Goal: Information Seeking & Learning: Learn about a topic

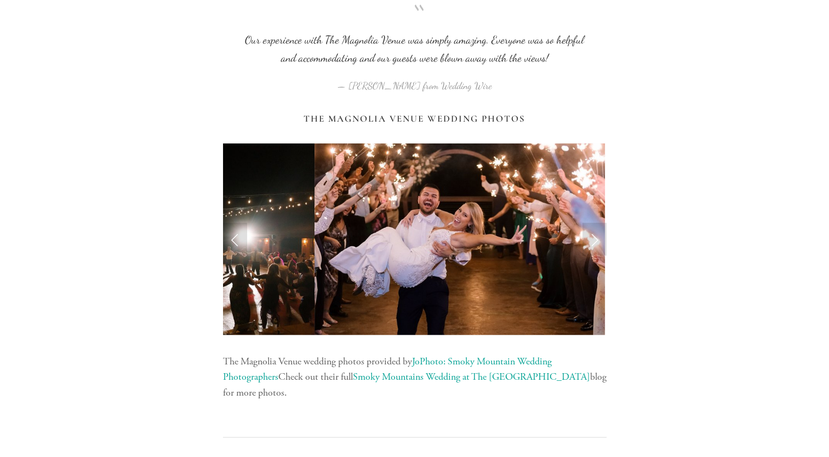
scroll to position [2209, 0]
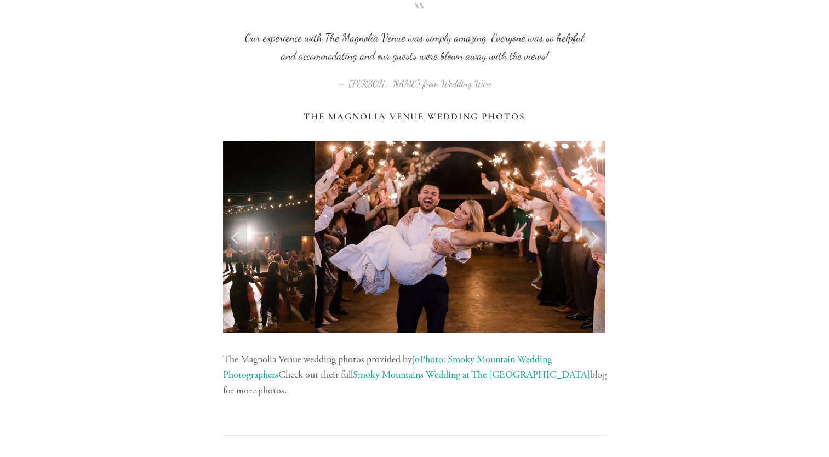
click at [594, 242] on link "Next Slide" at bounding box center [595, 237] width 24 height 33
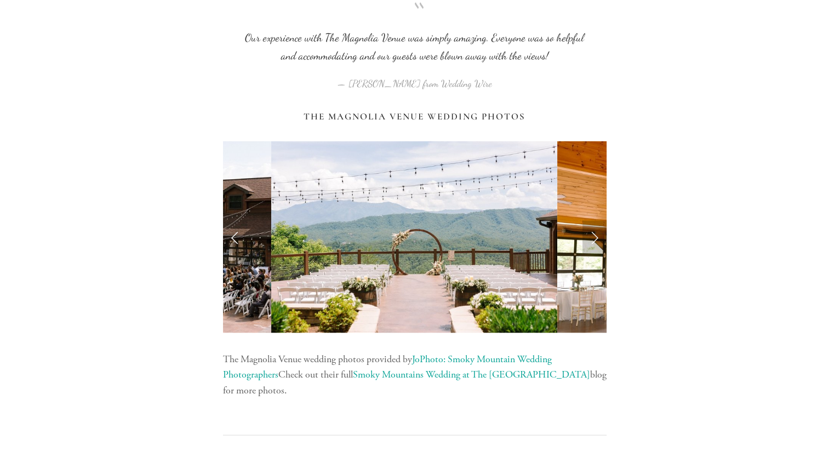
click at [594, 242] on link "Next Slide" at bounding box center [595, 237] width 24 height 33
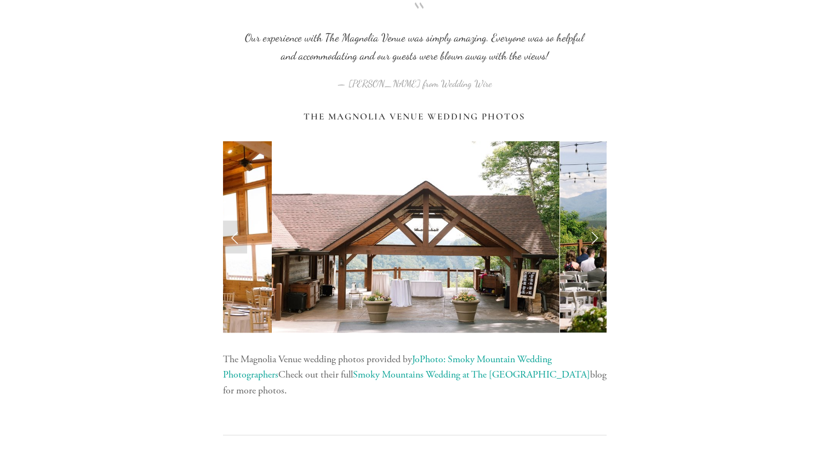
click at [594, 242] on link "Next Slide" at bounding box center [595, 237] width 24 height 33
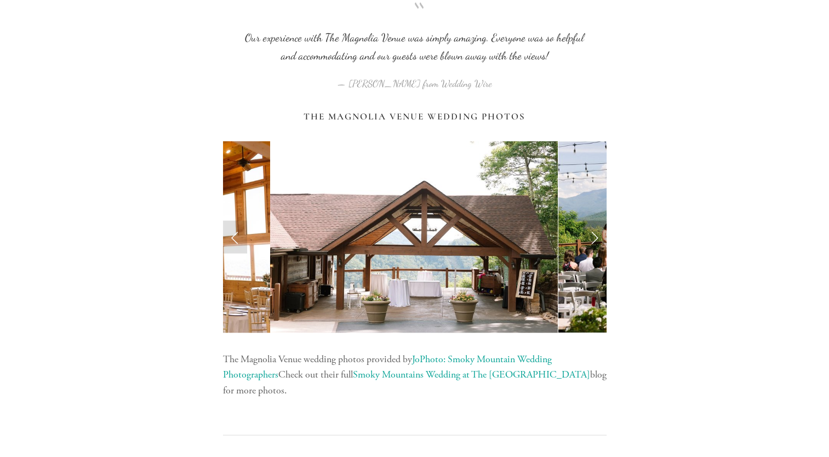
click at [593, 236] on link "Next Slide" at bounding box center [595, 237] width 24 height 33
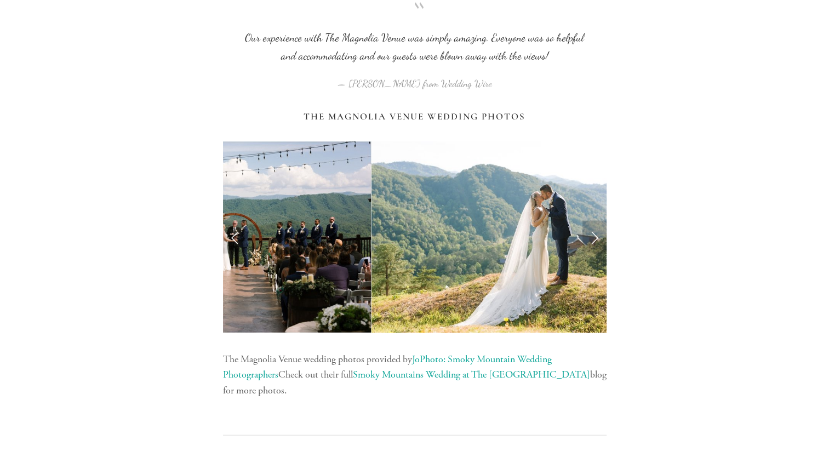
click at [593, 236] on link "Next Slide" at bounding box center [595, 237] width 24 height 33
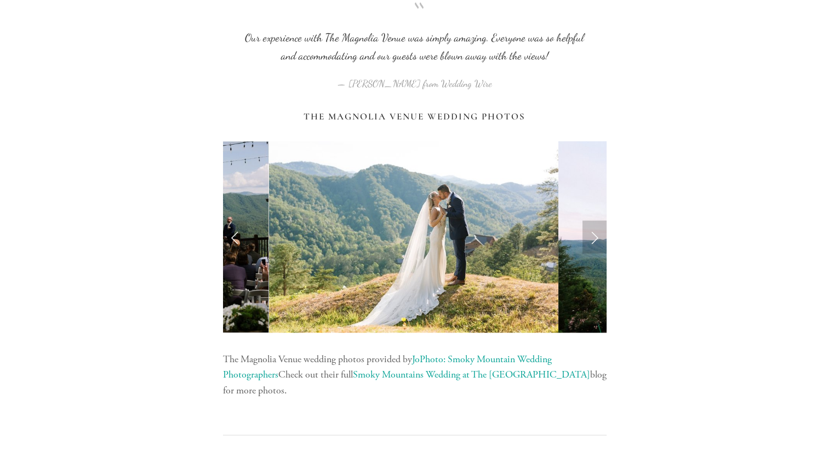
click at [593, 236] on link "Next Slide" at bounding box center [595, 237] width 24 height 33
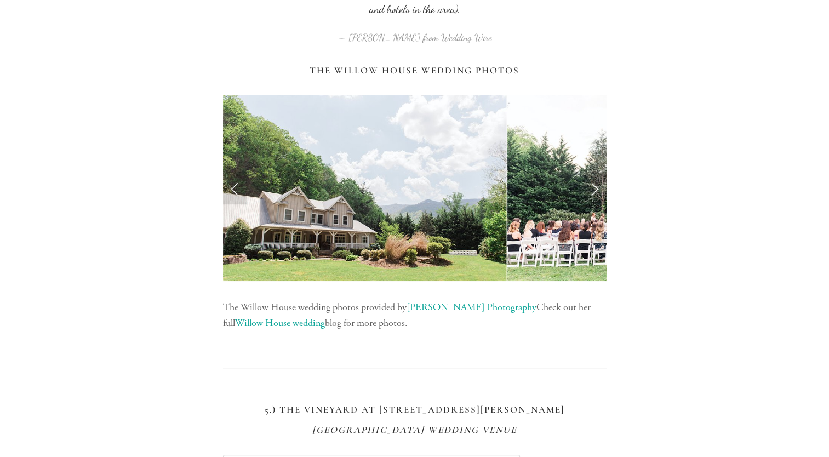
scroll to position [4737, 0]
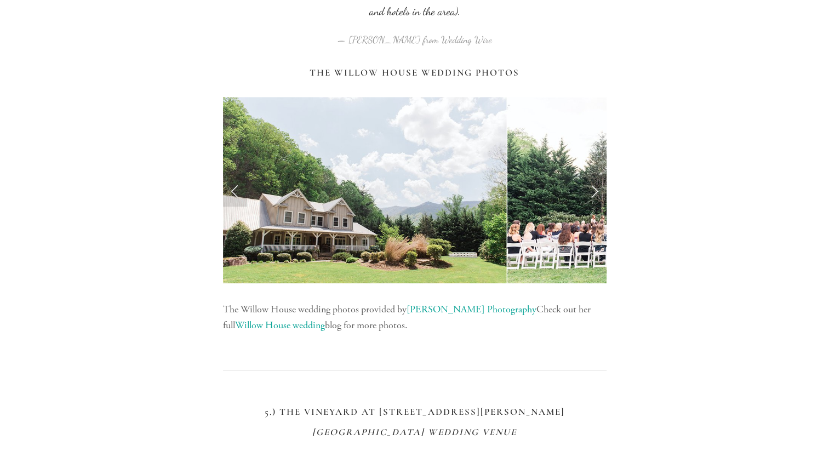
click at [592, 189] on link "Next Slide" at bounding box center [595, 190] width 24 height 33
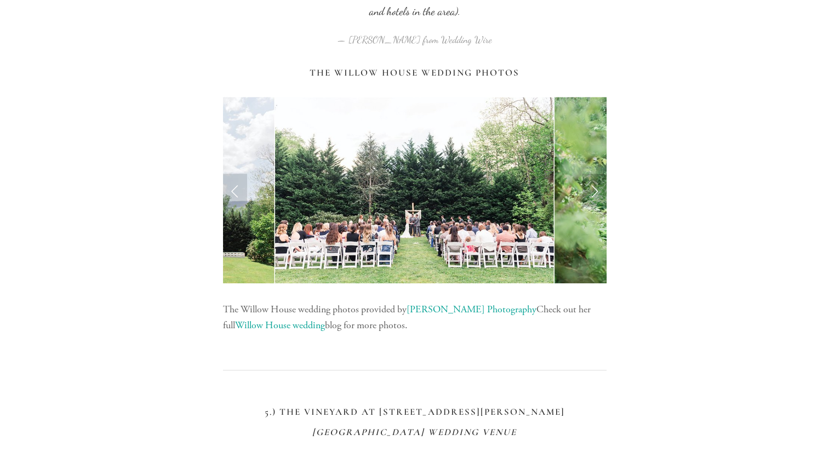
click at [592, 189] on link "Next Slide" at bounding box center [595, 190] width 24 height 33
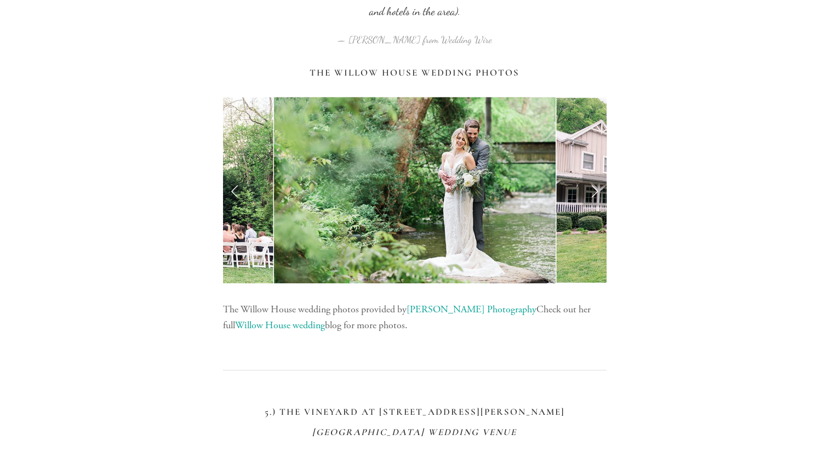
click at [592, 189] on link "Next Slide" at bounding box center [595, 190] width 24 height 33
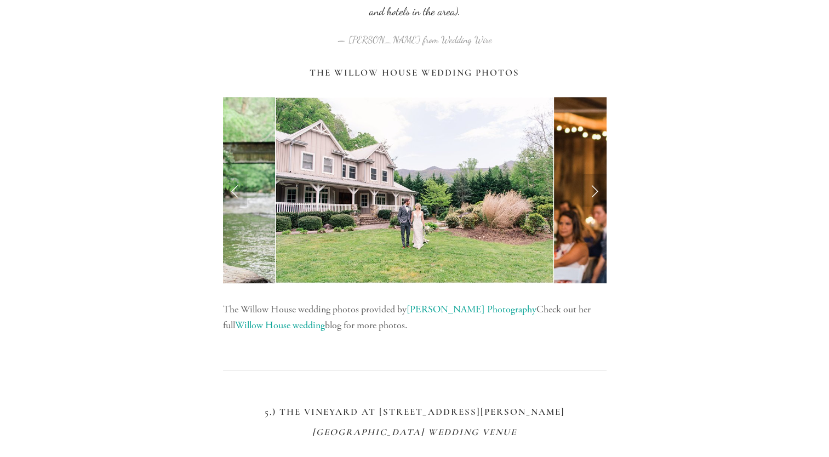
click at [592, 189] on link "Next Slide" at bounding box center [595, 190] width 24 height 33
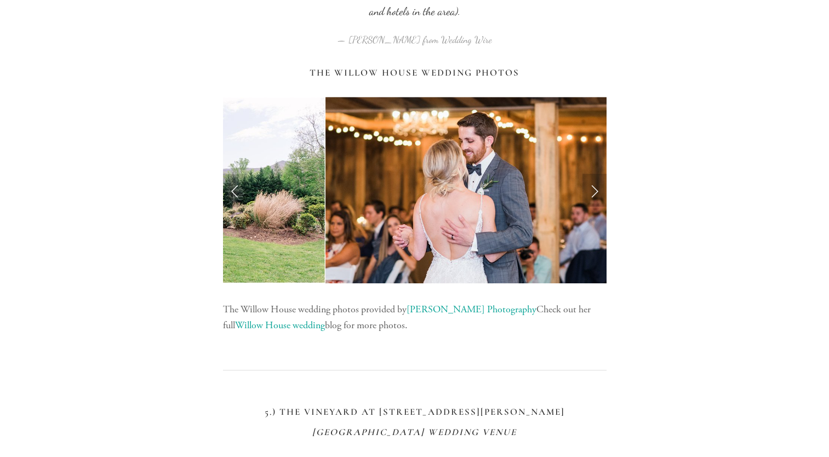
click at [592, 189] on link "Next Slide" at bounding box center [595, 190] width 24 height 33
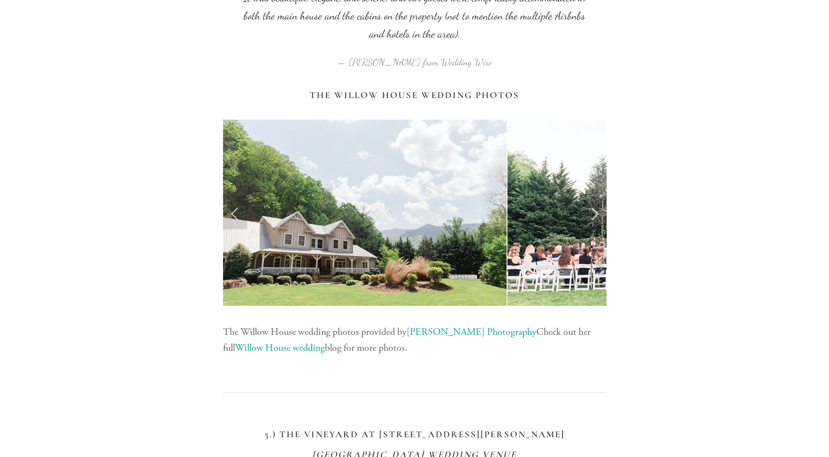
scroll to position [4718, 0]
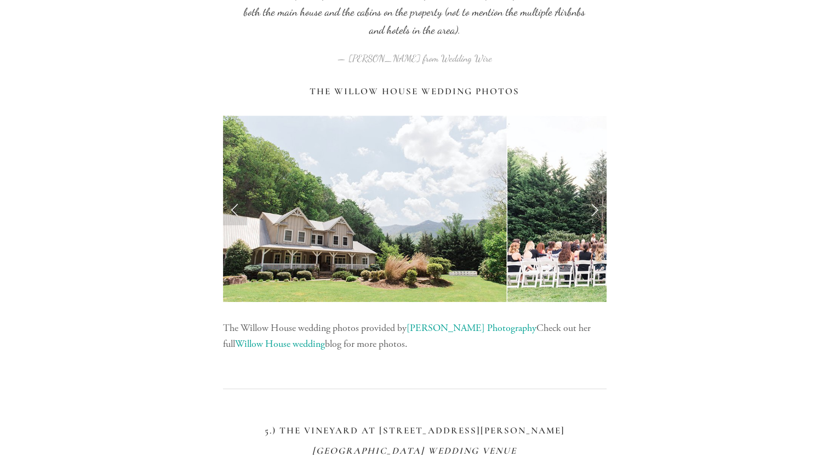
click at [453, 328] on link "[PERSON_NAME] Photography" at bounding box center [472, 328] width 130 height 13
click at [279, 345] on link "Willow House wedding" at bounding box center [280, 344] width 90 height 13
